Goal: Information Seeking & Learning: Learn about a topic

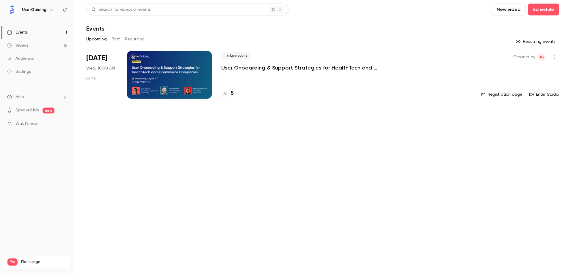
click at [113, 39] on button "Past" at bounding box center [115, 39] width 9 height 10
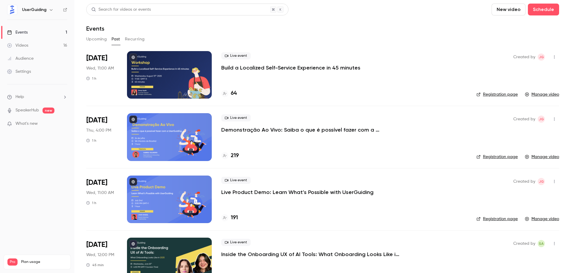
click at [163, 62] on div at bounding box center [169, 75] width 85 height 48
